Goal: Book appointment/travel/reservation

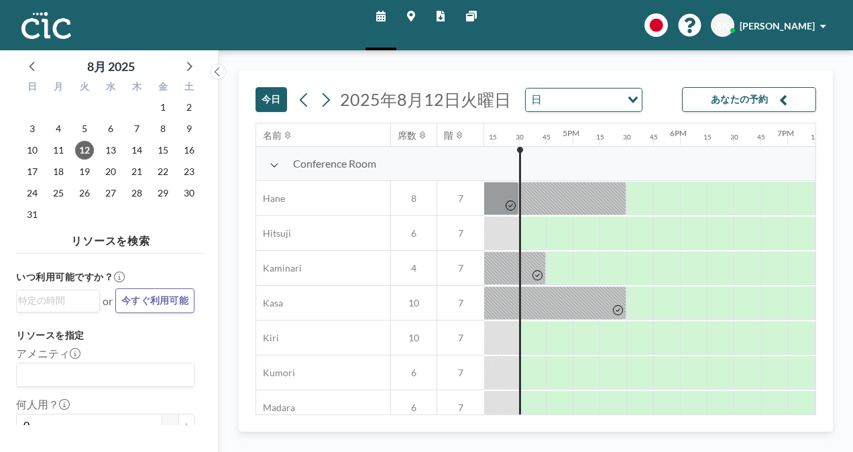
scroll to position [0, 1743]
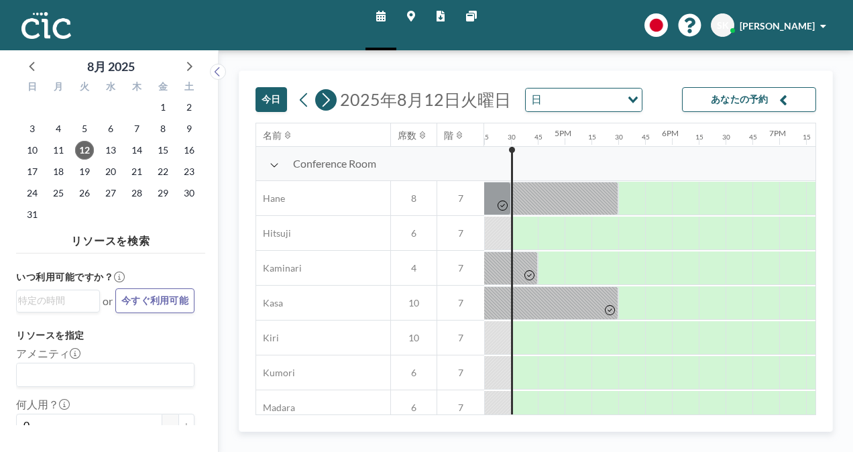
click at [320, 99] on icon at bounding box center [325, 100] width 13 height 20
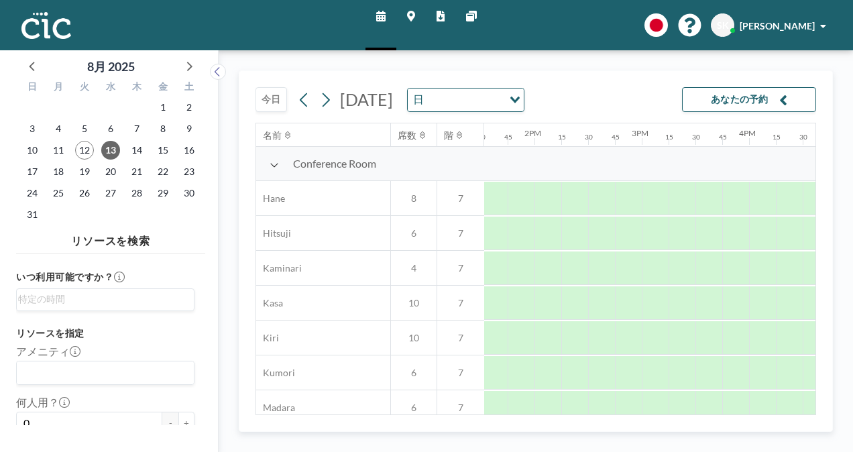
scroll to position [0, 1453]
click at [698, 206] on div at bounding box center [706, 199] width 27 height 34
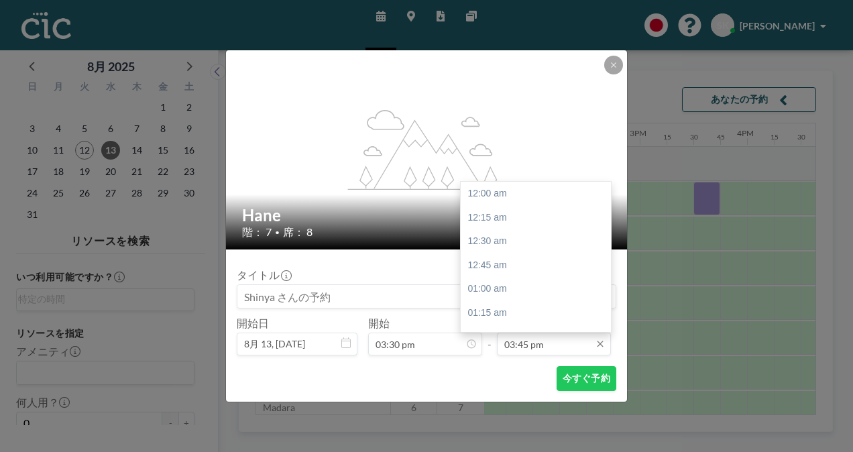
scroll to position [1503, 0]
click at [601, 347] on icon at bounding box center [600, 343] width 11 height 11
click at [536, 261] on div "04:30 pm" at bounding box center [538, 265] width 157 height 24
type input "04:30 pm"
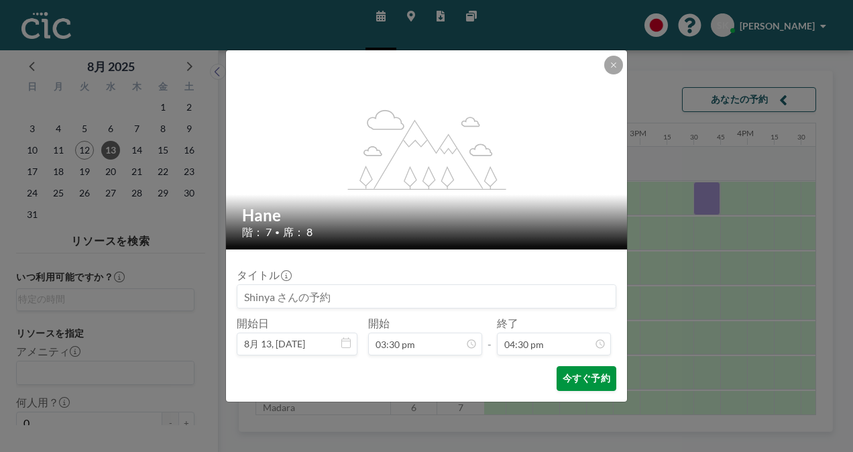
scroll to position [0, 0]
click at [594, 379] on button "今すぐ予約" at bounding box center [586, 378] width 60 height 25
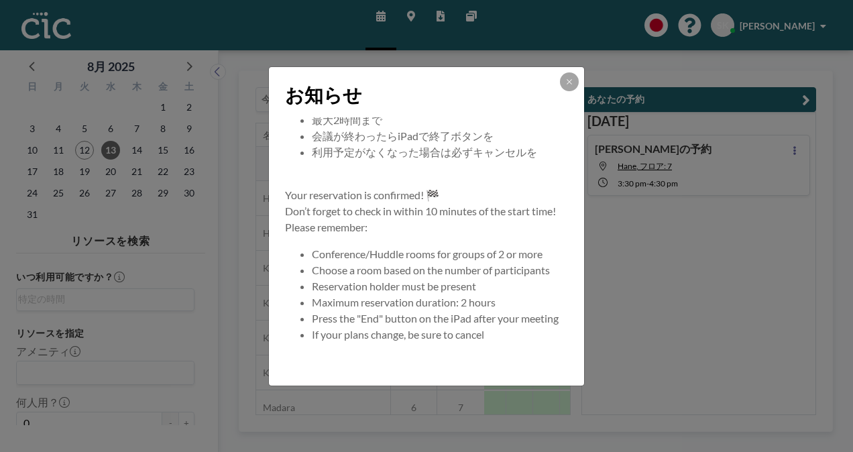
scroll to position [129, 0]
click at [571, 80] on icon at bounding box center [569, 82] width 8 height 8
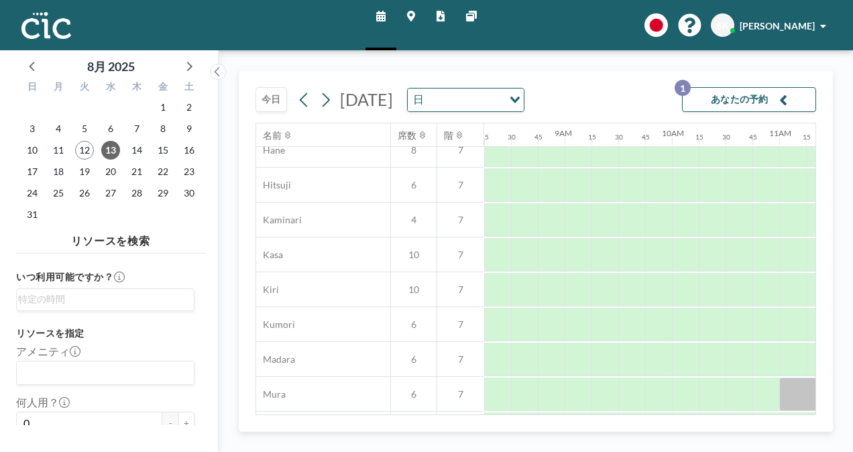
scroll to position [0, 885]
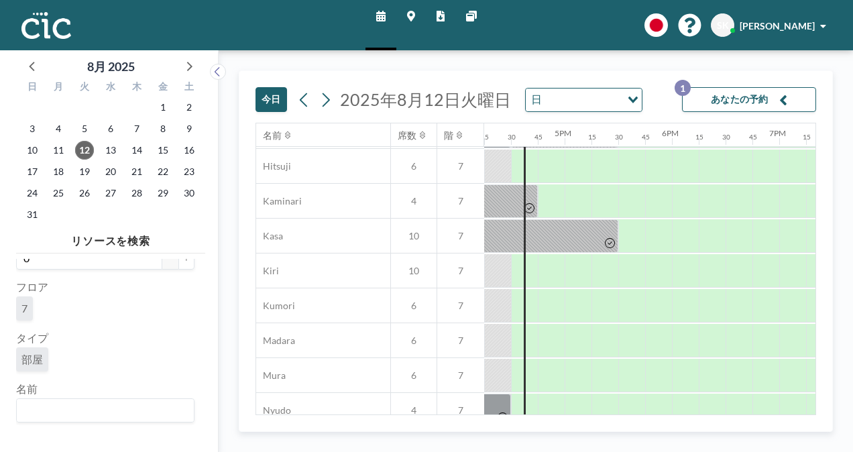
scroll to position [0, 1743]
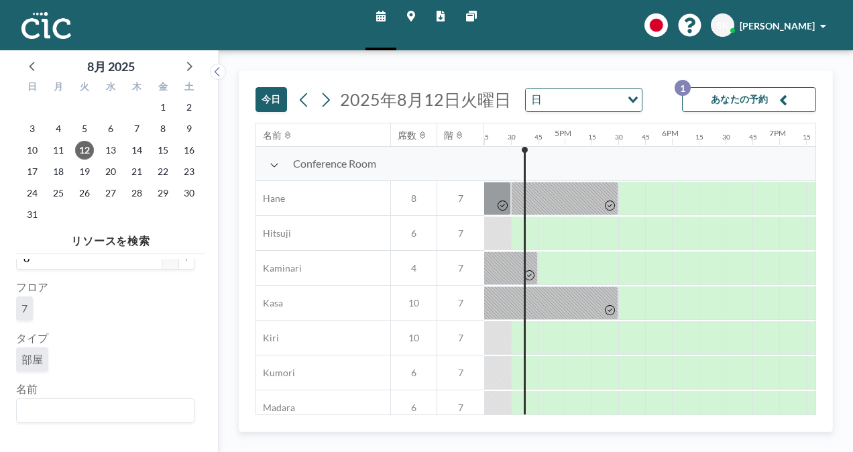
click at [719, 99] on button "あなたの予約 1" at bounding box center [749, 99] width 134 height 25
